Goal: Transaction & Acquisition: Purchase product/service

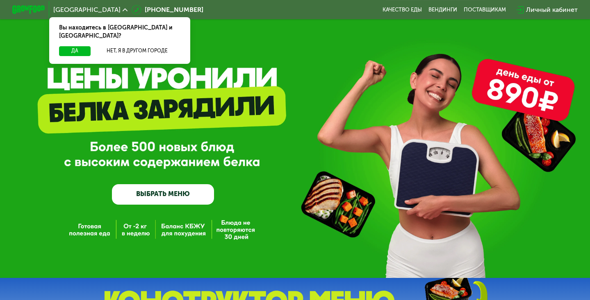
click at [160, 195] on link "ВЫБРАТЬ МЕНЮ" at bounding box center [163, 194] width 102 height 20
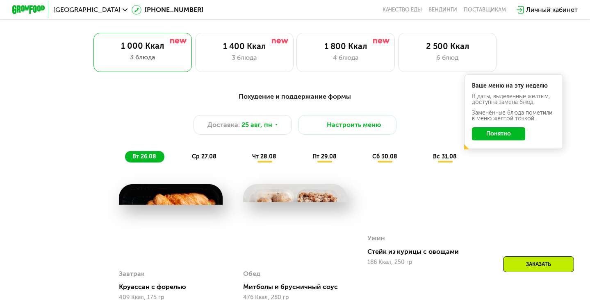
scroll to position [367, 0]
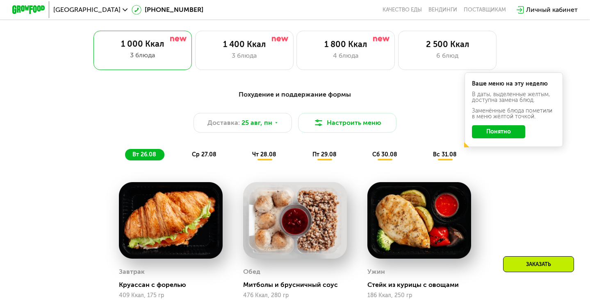
click at [205, 157] on span "ср 27.08" at bounding box center [204, 154] width 25 height 7
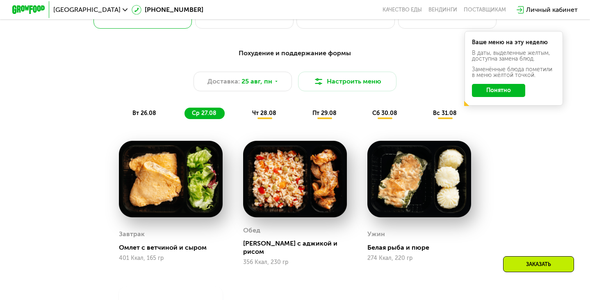
scroll to position [426, 0]
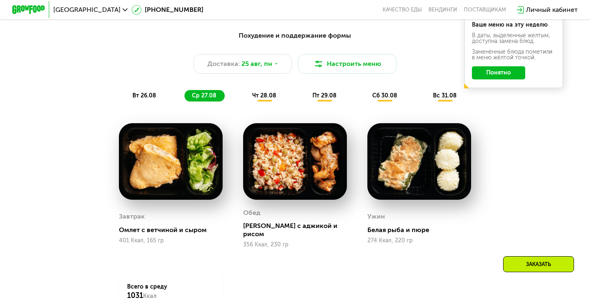
click at [271, 97] on span "чт 28.08" at bounding box center [264, 95] width 24 height 7
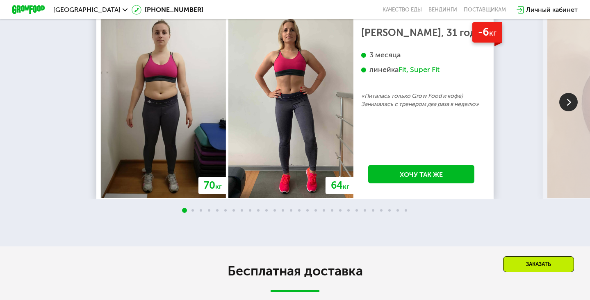
scroll to position [1427, 0]
click at [568, 112] on img at bounding box center [568, 102] width 18 height 18
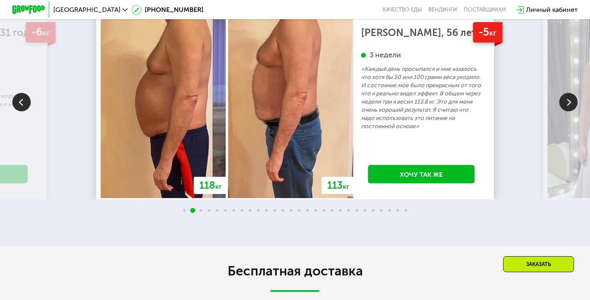
click at [568, 112] on img at bounding box center [568, 102] width 18 height 18
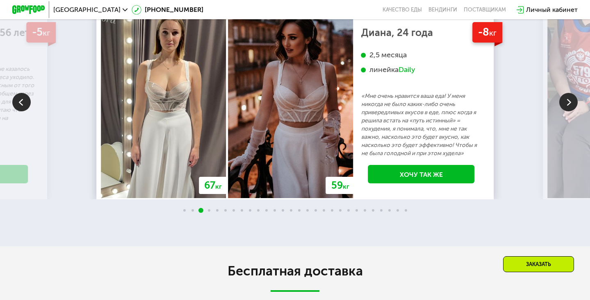
click at [568, 112] on img at bounding box center [568, 102] width 18 height 18
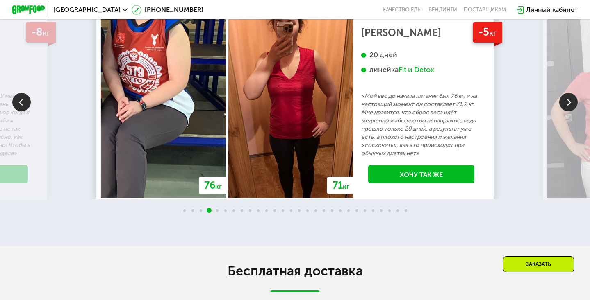
click at [568, 112] on img at bounding box center [568, 102] width 18 height 18
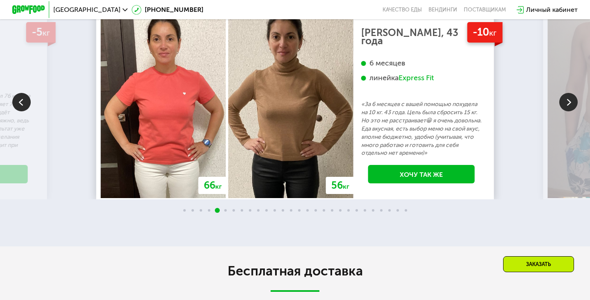
click at [568, 112] on img at bounding box center [568, 102] width 18 height 18
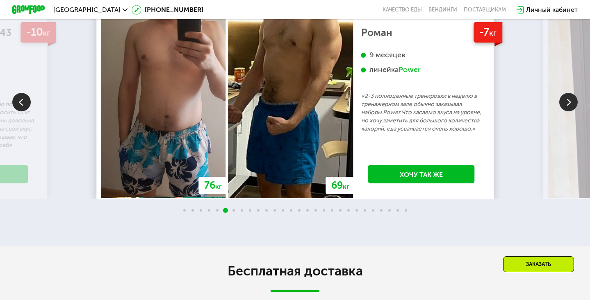
click at [568, 112] on img at bounding box center [568, 102] width 18 height 18
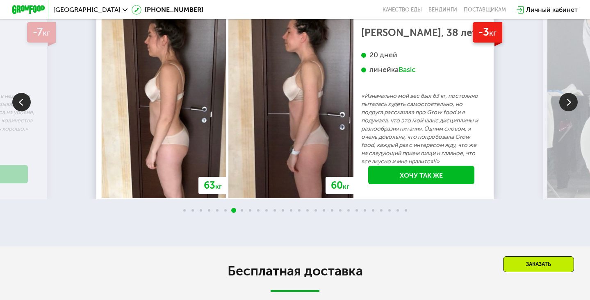
click at [568, 112] on img at bounding box center [568, 102] width 18 height 18
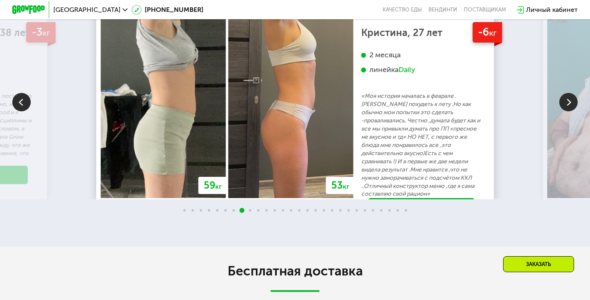
click at [568, 112] on img at bounding box center [568, 102] width 18 height 18
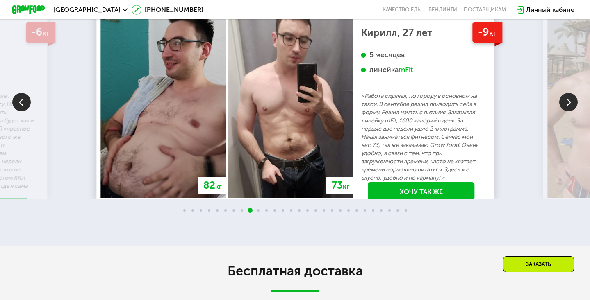
click at [568, 112] on img at bounding box center [568, 102] width 18 height 18
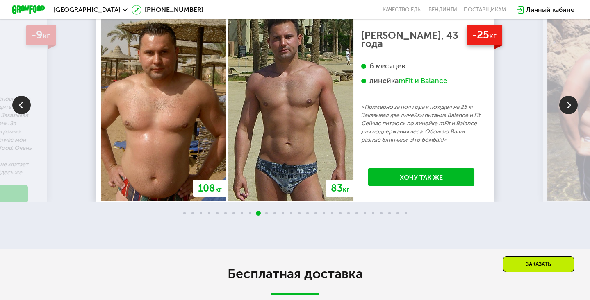
scroll to position [1424, 0]
click at [573, 114] on img at bounding box center [568, 105] width 18 height 18
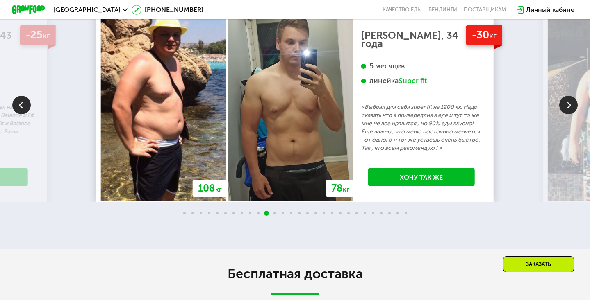
click at [573, 114] on img at bounding box center [568, 105] width 18 height 18
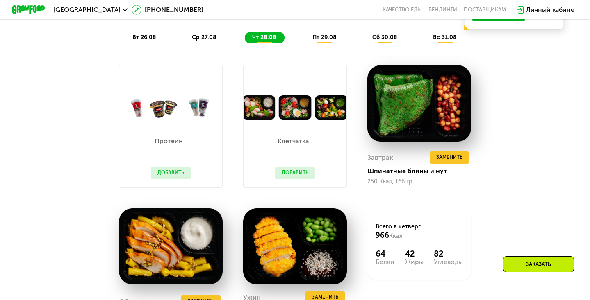
scroll to position [482, 0]
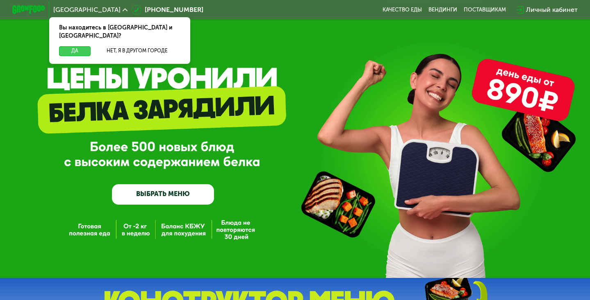
click at [76, 46] on button "Да" at bounding box center [75, 51] width 32 height 10
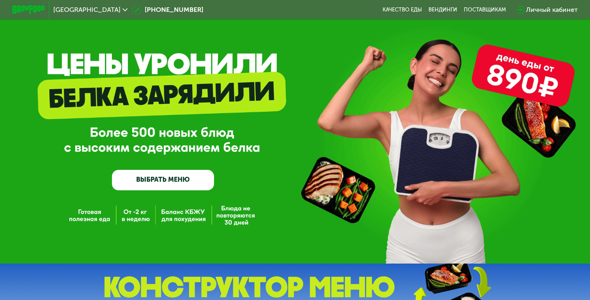
scroll to position [17, 0]
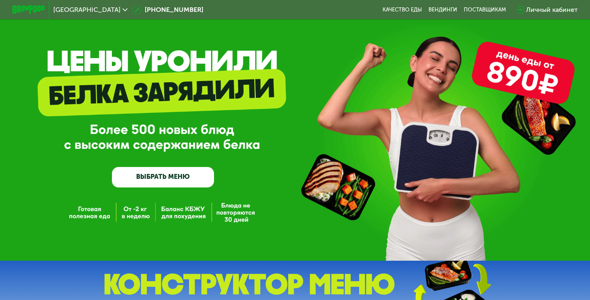
click at [166, 178] on link "ВЫБРАТЬ МЕНЮ" at bounding box center [163, 177] width 102 height 20
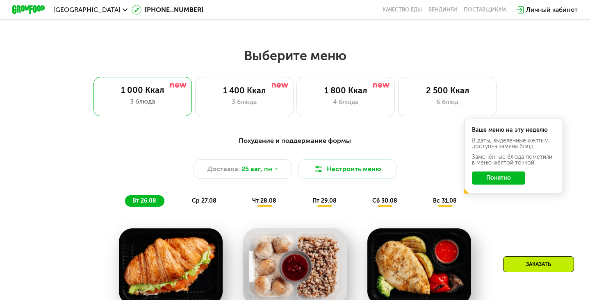
scroll to position [350, 0]
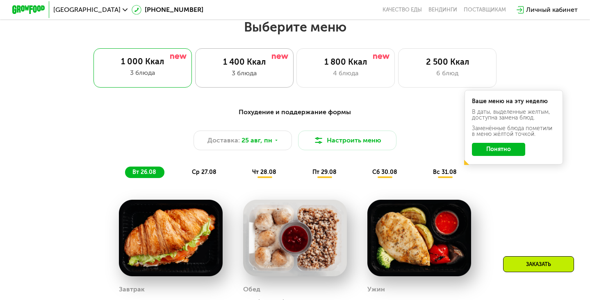
click at [256, 63] on div "1 400 Ккал" at bounding box center [244, 62] width 81 height 10
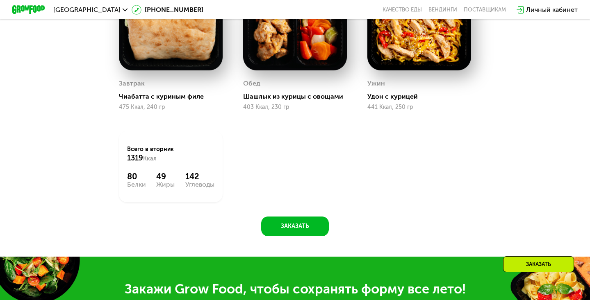
scroll to position [556, 0]
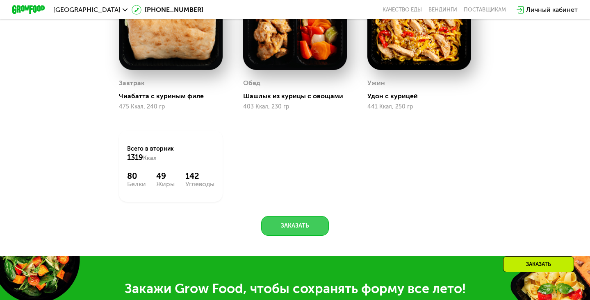
click at [301, 221] on button "Заказать" at bounding box center [295, 226] width 68 height 20
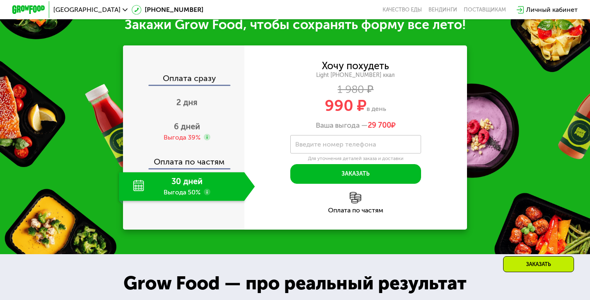
scroll to position [820, 0]
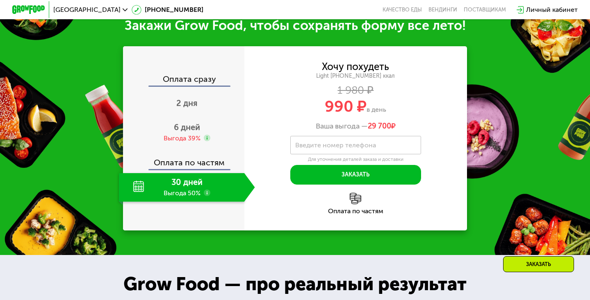
click at [184, 179] on div "30 дней Выгода 50%" at bounding box center [181, 187] width 125 height 29
click at [495, 105] on div "Закажи Grow Food, чтобы сохранять форму все лето! Оплата сразу 2 дня 6 дней Выг…" at bounding box center [295, 124] width 590 height 262
